Goal: Task Accomplishment & Management: Manage account settings

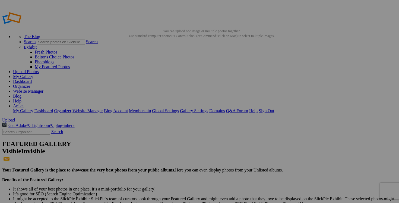
click at [32, 79] on link "Dashboard" at bounding box center [22, 81] width 19 height 5
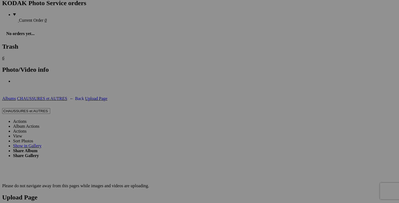
scroll to position [982, 0]
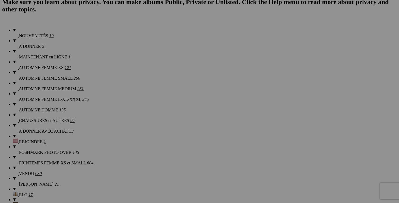
scroll to position [0, 0]
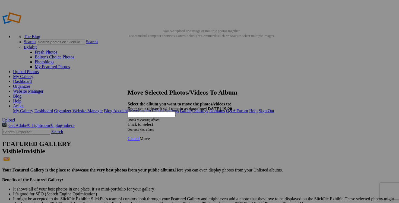
click at [232, 122] on div "Click to Select" at bounding box center [200, 124] width 144 height 5
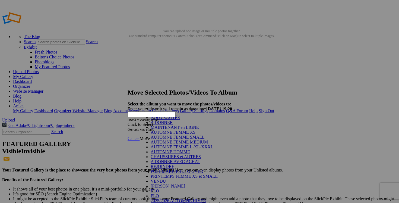
scroll to position [65, 0]
click at [166, 179] on link "VENDU" at bounding box center [158, 181] width 15 height 5
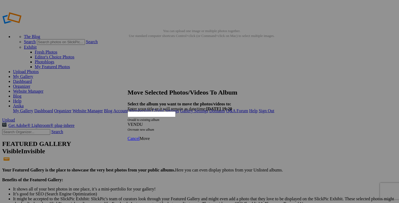
click at [150, 136] on span "Move" at bounding box center [144, 138] width 10 height 5
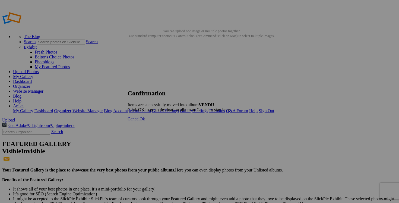
click at [139, 121] on span "Cancel" at bounding box center [134, 118] width 12 height 5
